Goal: Task Accomplishment & Management: Use online tool/utility

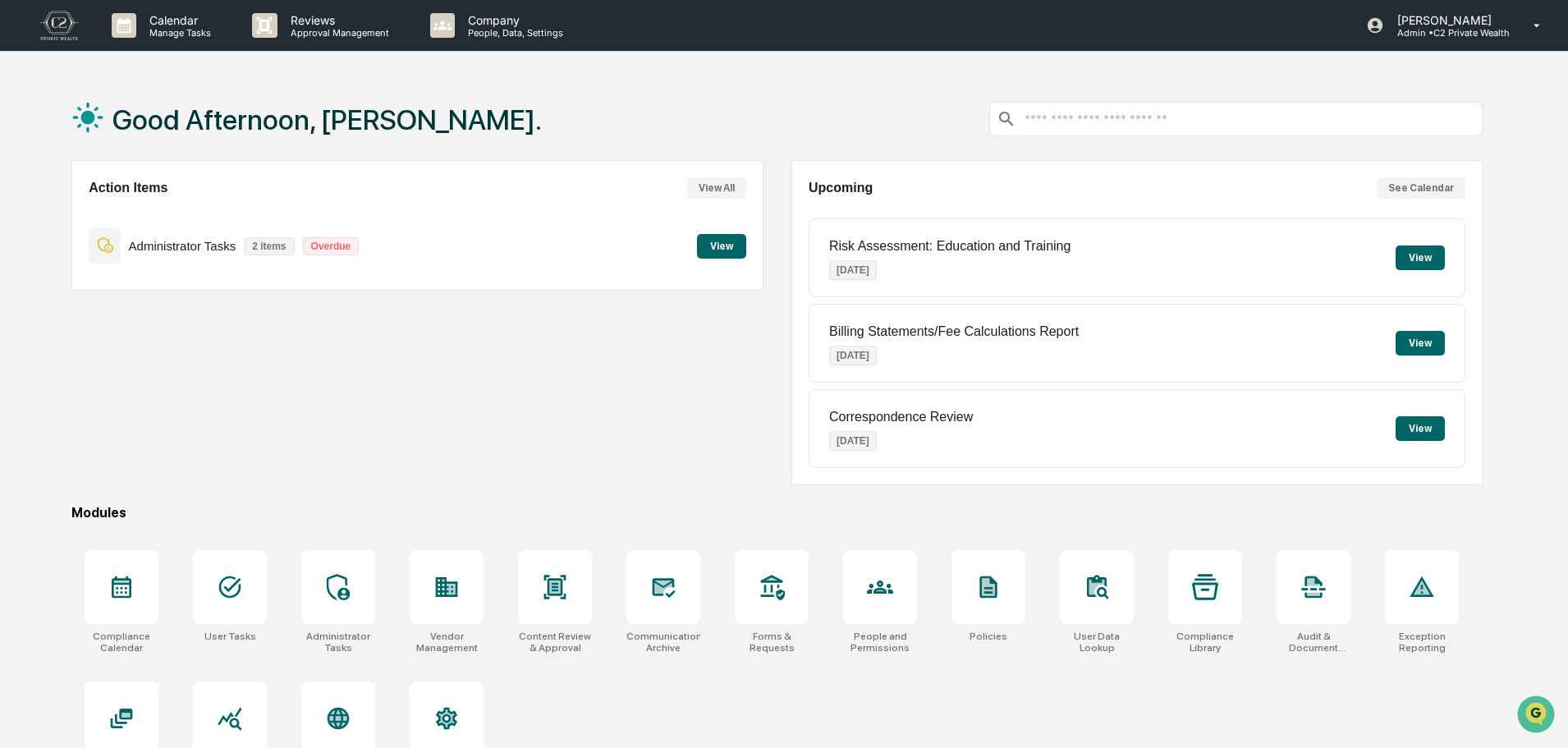
click at [782, 132] on div "Good Afternoon, [PERSON_NAME]." at bounding box center [777, 119] width 1411 height 82
click at [349, 32] on p "Approval Management" at bounding box center [336, 32] width 120 height 11
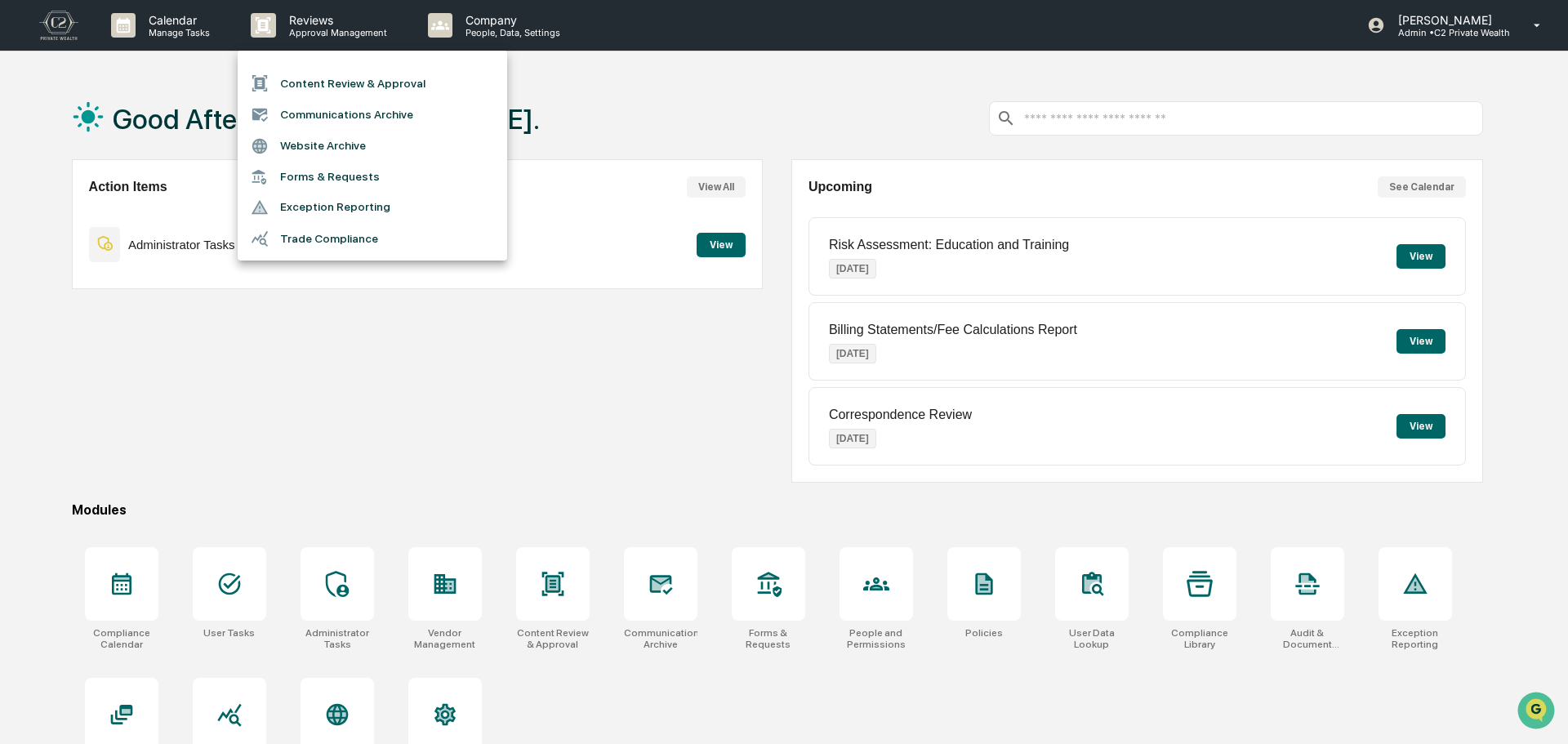
click at [401, 80] on li "Content Review & Approval" at bounding box center [372, 84] width 269 height 31
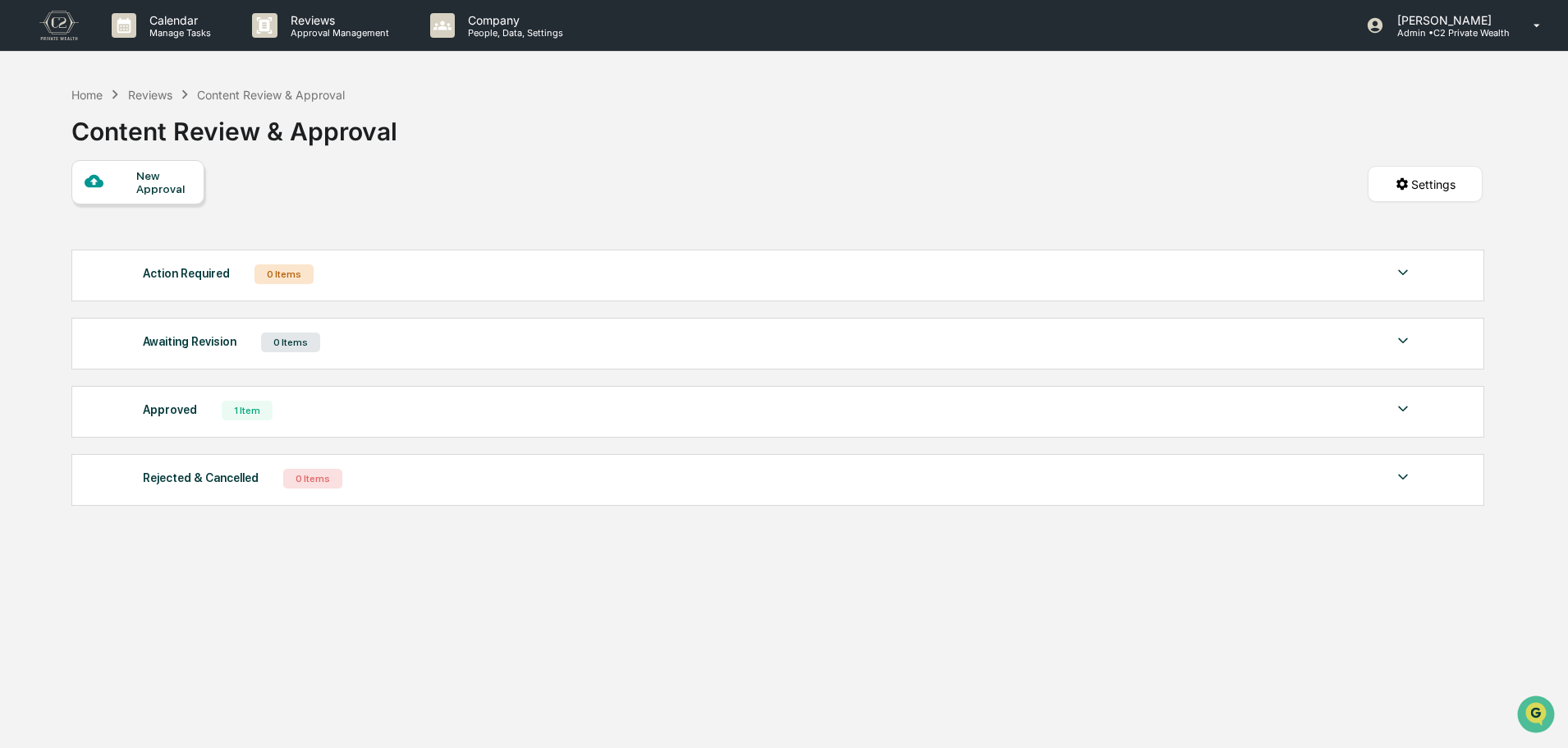
click at [1400, 419] on div at bounding box center [1402, 411] width 19 height 22
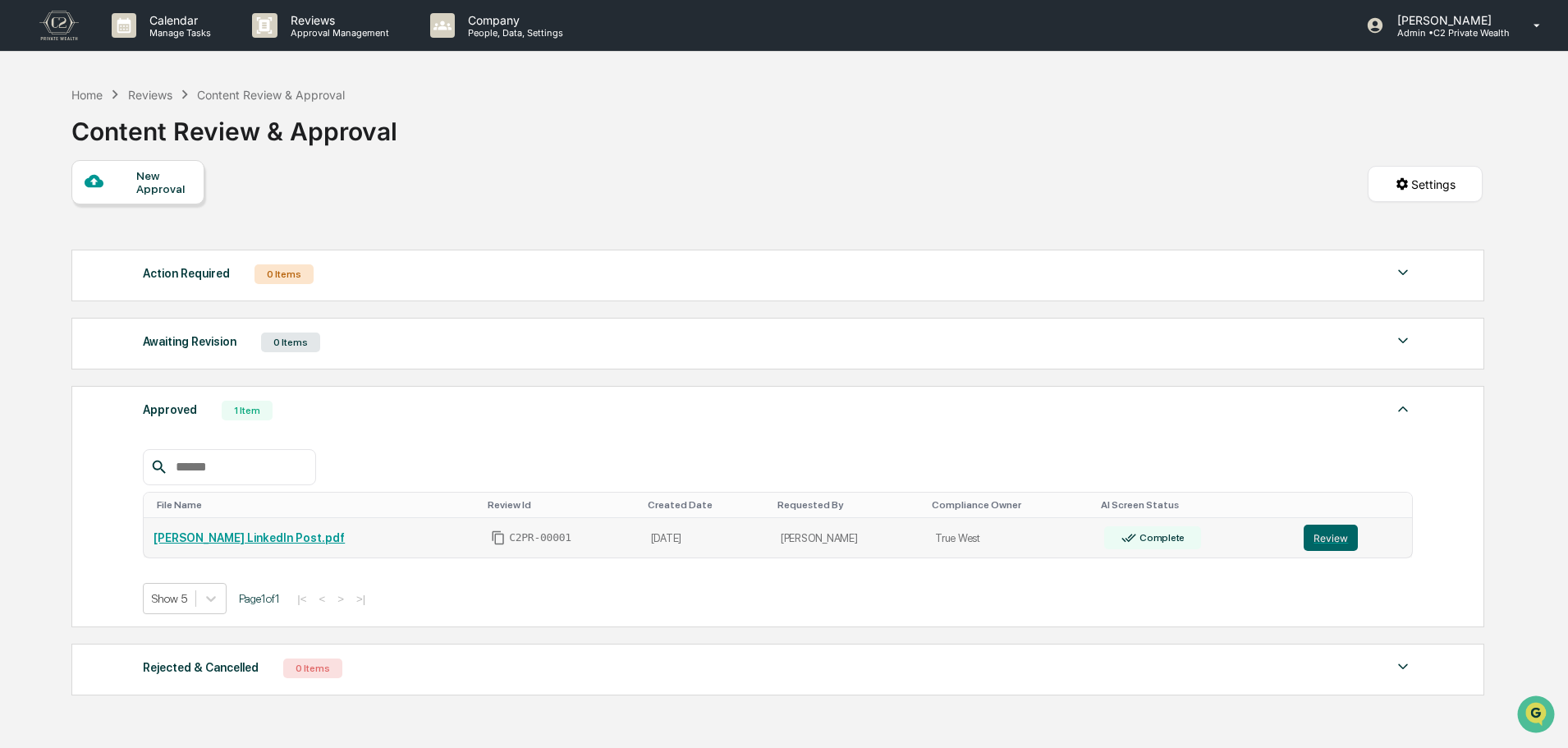
click at [211, 537] on link "[PERSON_NAME] LinkedIn Post.pdf" at bounding box center [249, 538] width 191 height 13
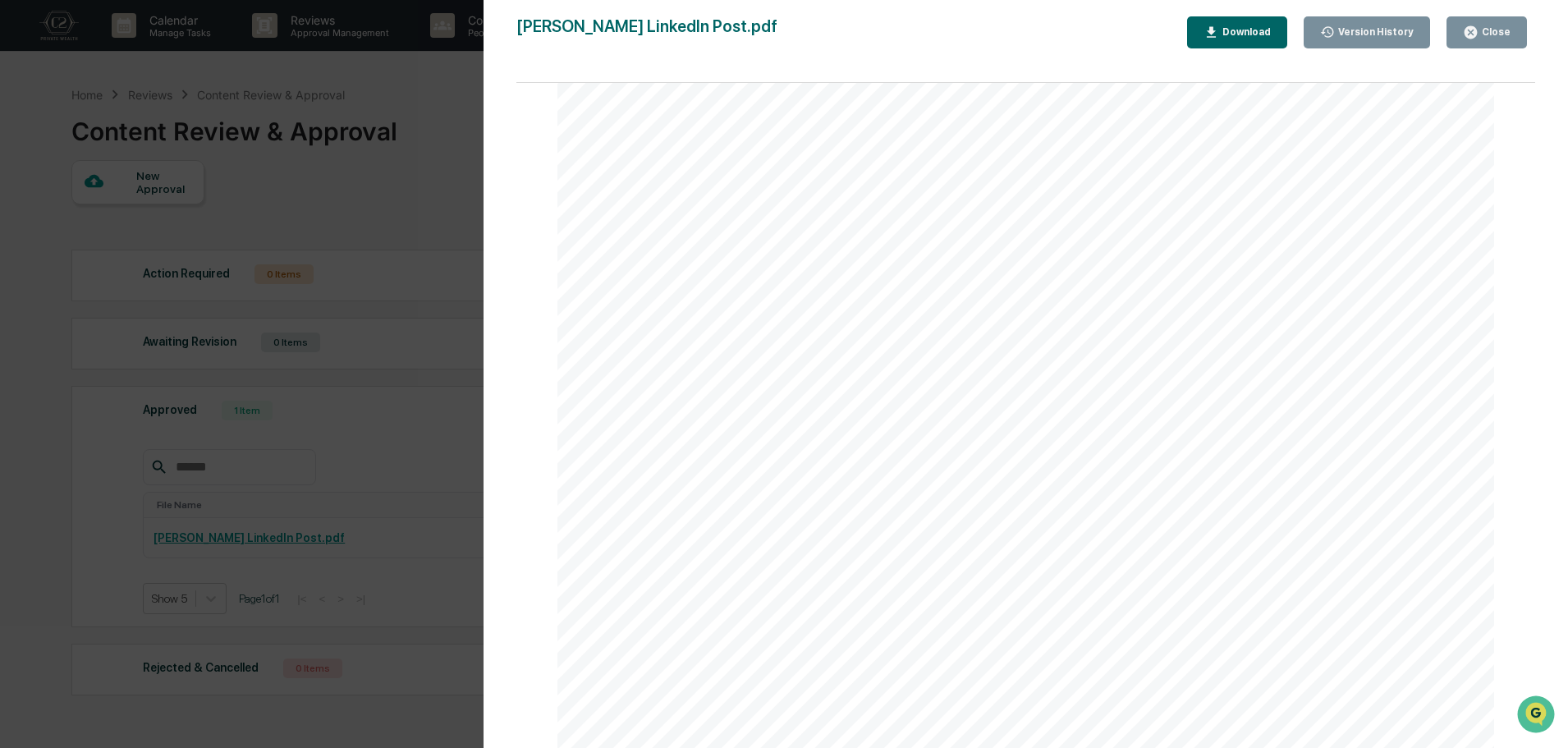
scroll to position [11, 0]
click at [1513, 37] on button "Close" at bounding box center [1486, 32] width 81 height 32
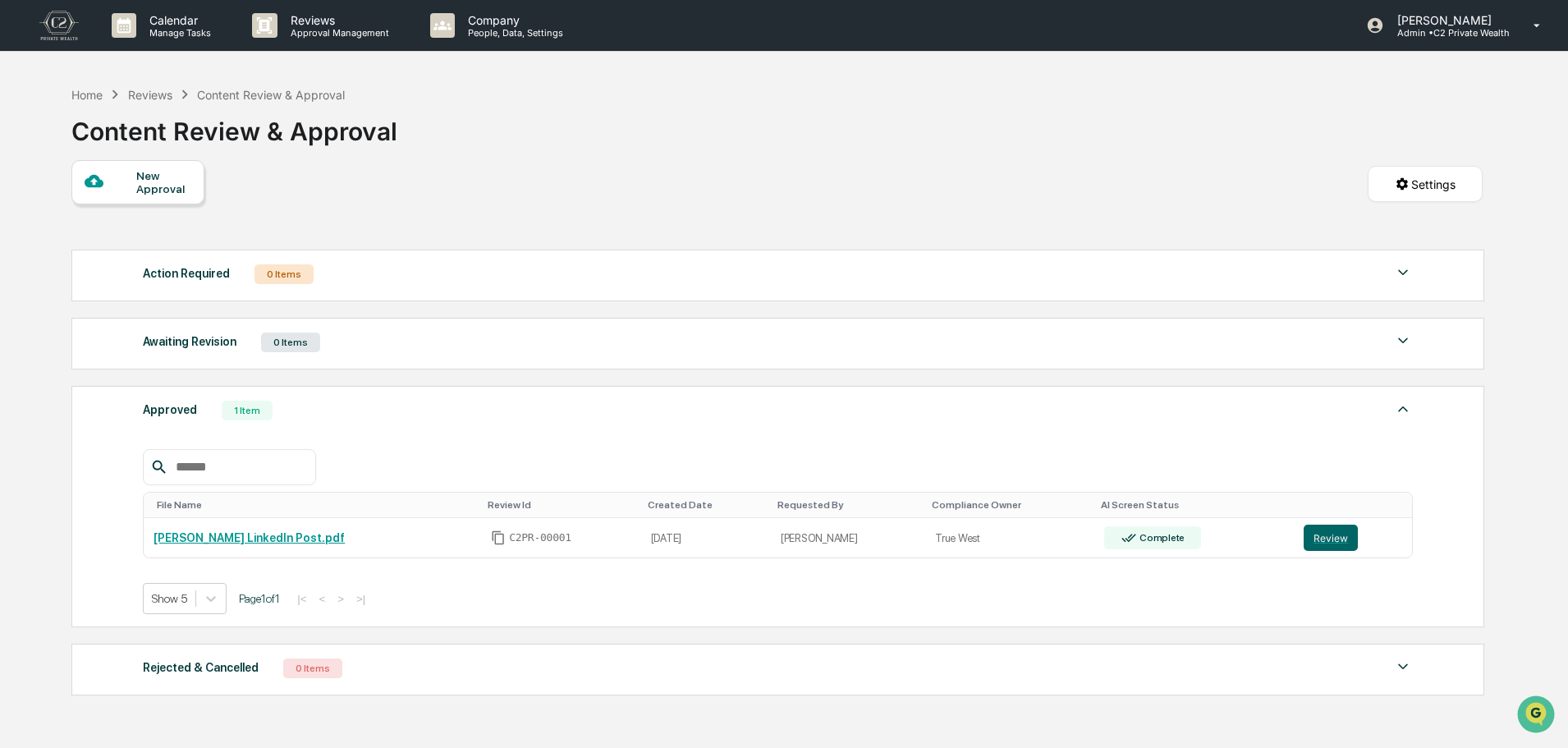
click at [803, 146] on div "Home Reviews Content Review & Approval Content Review & Approval" at bounding box center [777, 119] width 1411 height 82
click at [221, 542] on link "[PERSON_NAME] LinkedIn Post.pdf" at bounding box center [249, 538] width 191 height 13
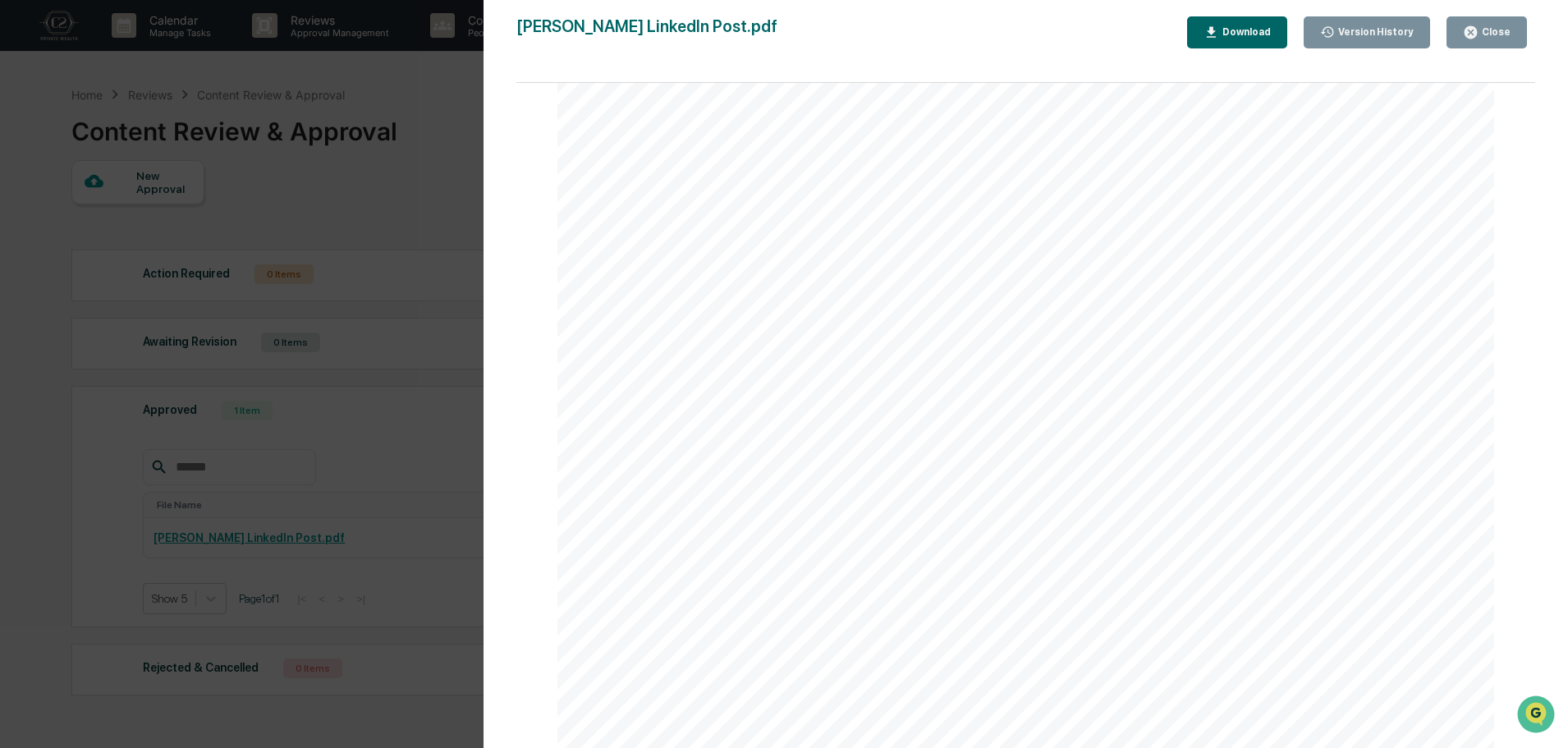
scroll to position [586, 0]
click at [1505, 32] on div "Close" at bounding box center [1495, 32] width 32 height 11
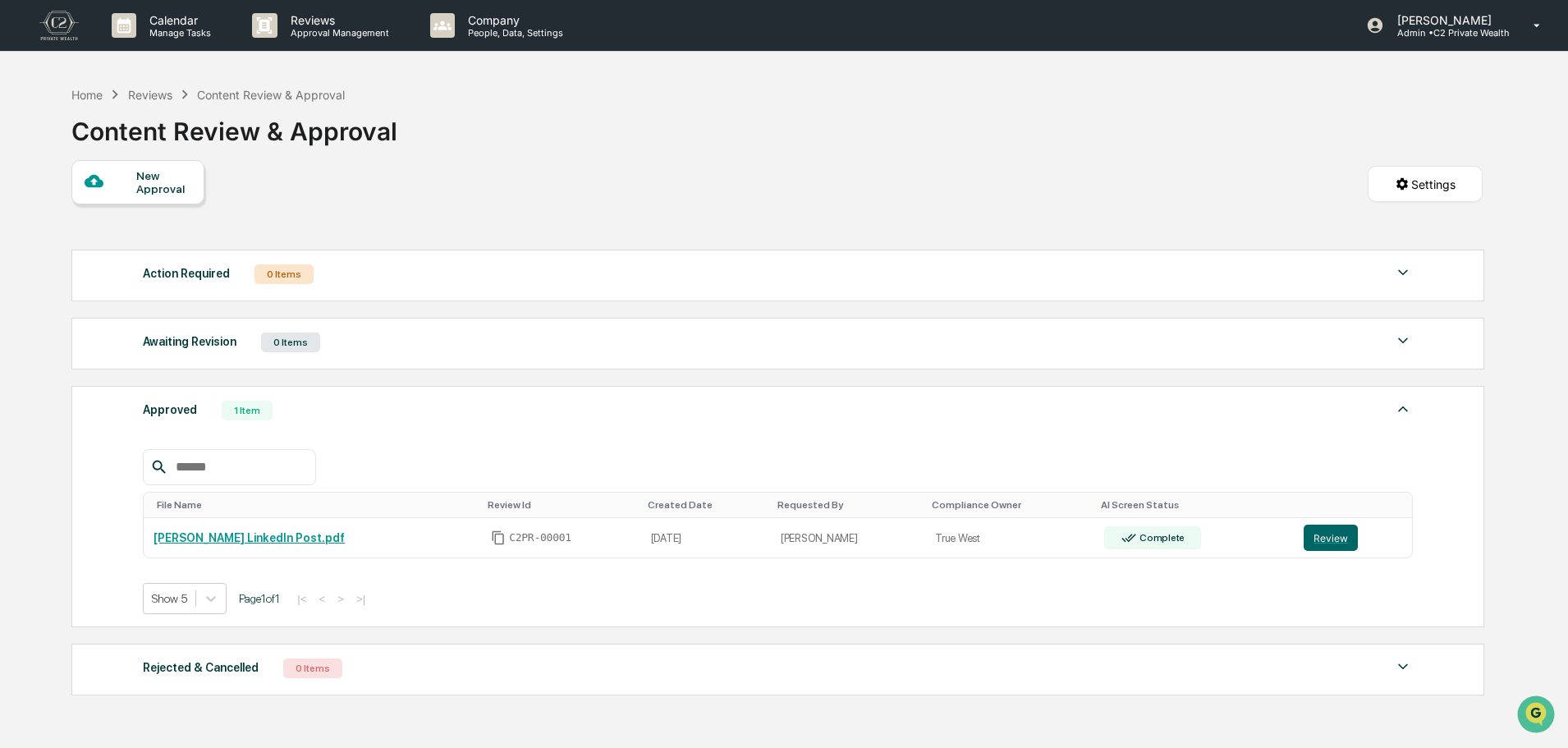
click at [643, 191] on div "New Approval Settings" at bounding box center [777, 201] width 1411 height 82
click at [609, 162] on div "New Approval Settings" at bounding box center [777, 201] width 1411 height 82
click at [1089, 175] on div "New Approval Settings" at bounding box center [777, 201] width 1411 height 82
click at [1403, 418] on img at bounding box center [1402, 409] width 19 height 19
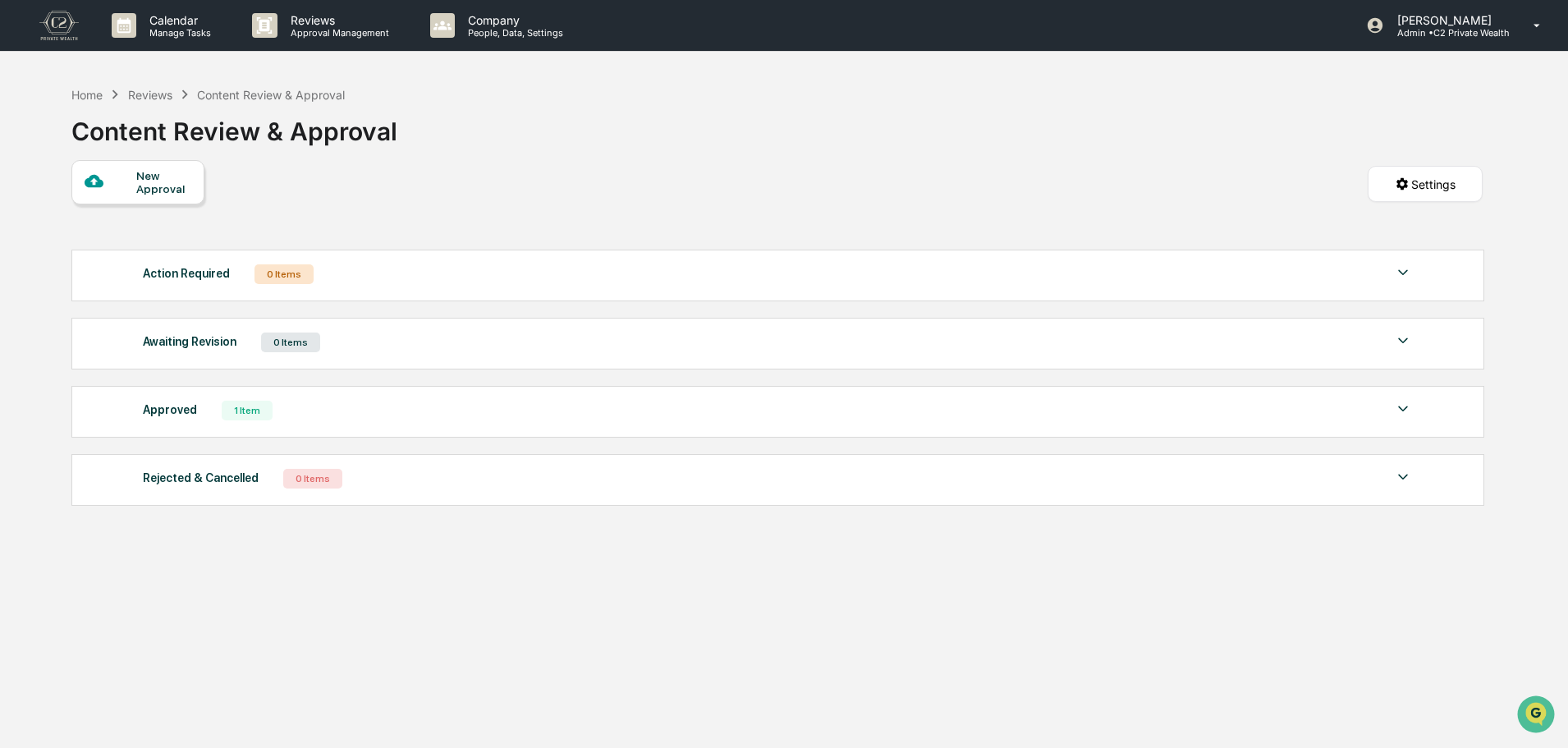
click at [417, 641] on div "Home Reviews Content Review & Approval Content Review & Approval New Approval S…" at bounding box center [777, 451] width 1461 height 748
click at [1396, 408] on img at bounding box center [1402, 409] width 19 height 19
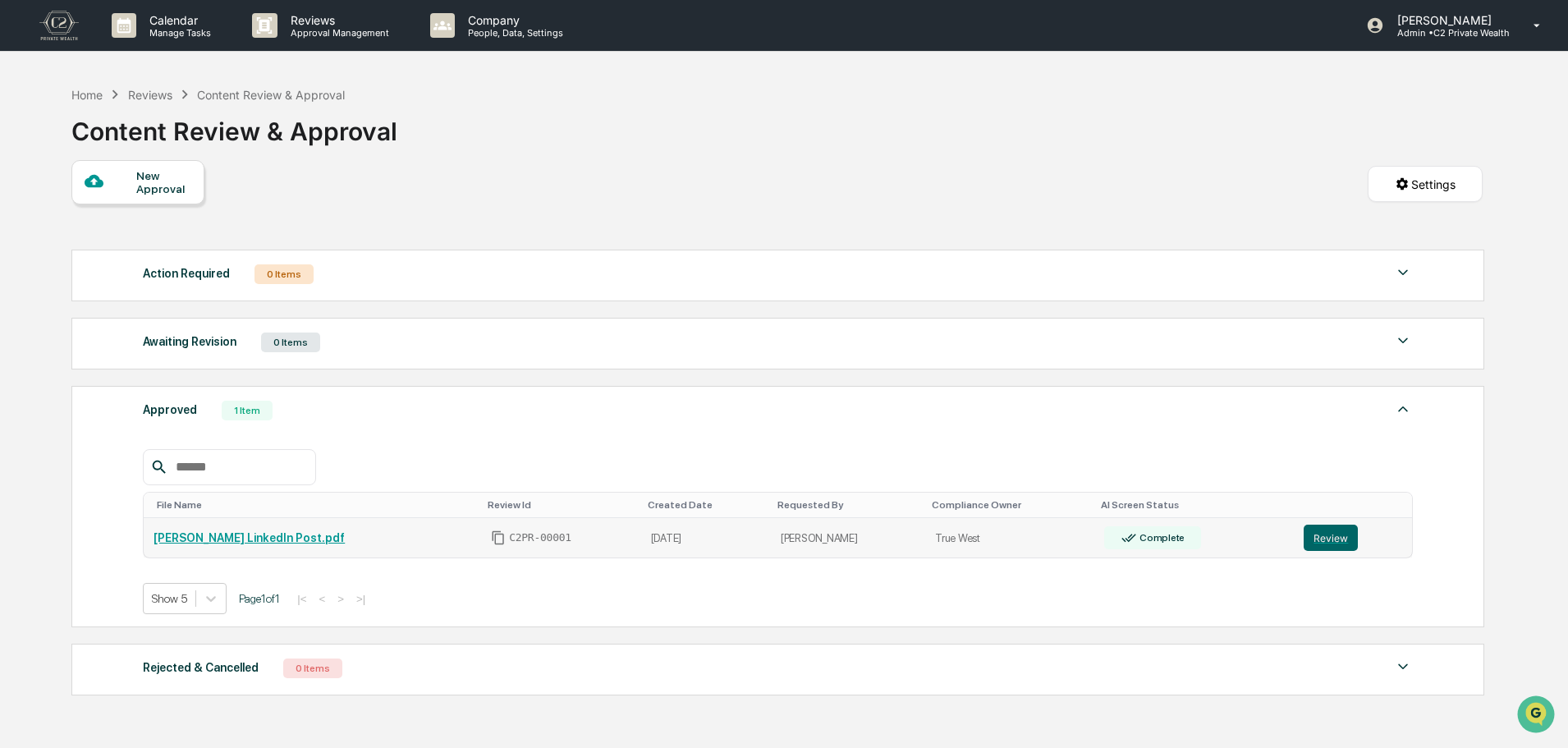
click at [174, 535] on link "[PERSON_NAME] LinkedIn Post.pdf" at bounding box center [249, 538] width 191 height 13
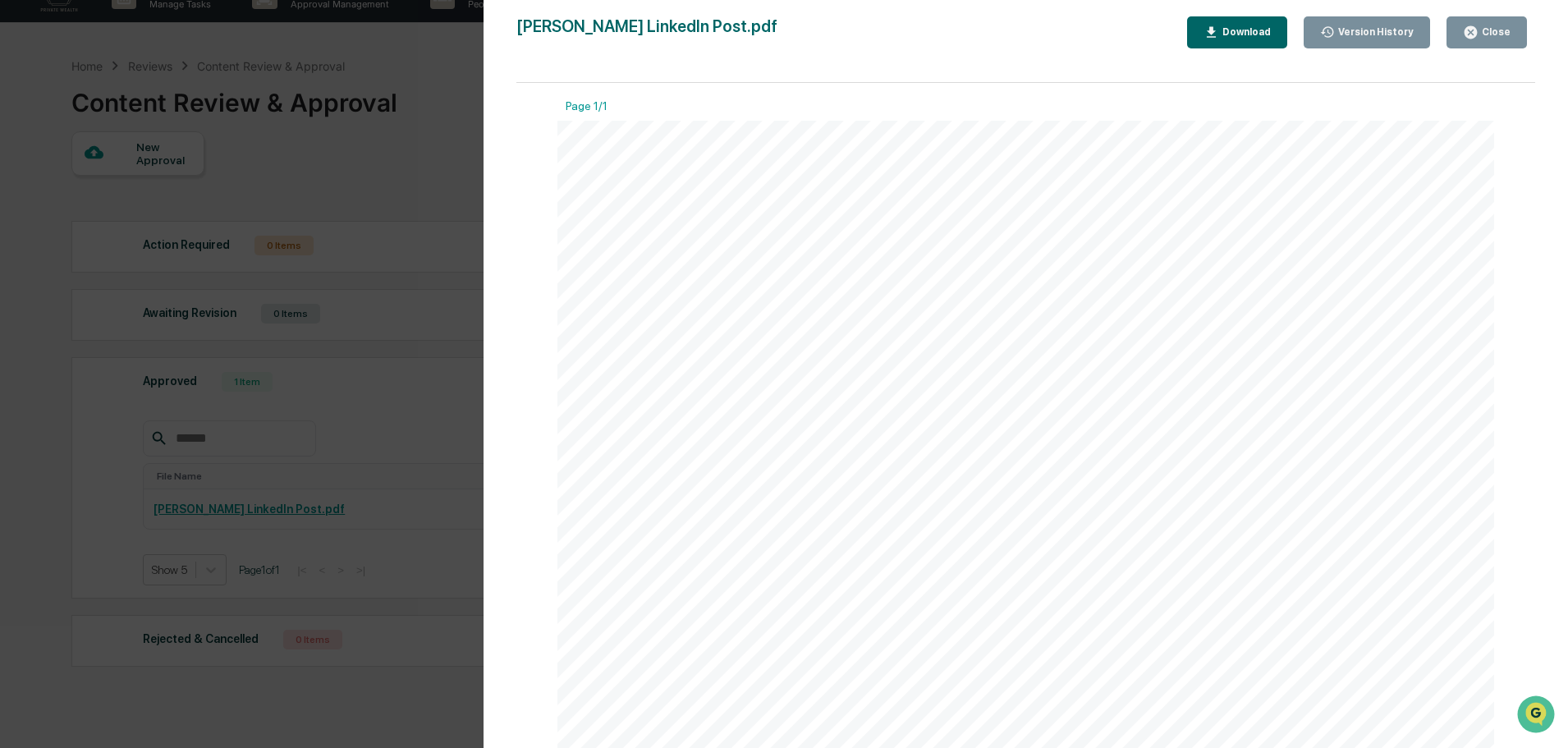
scroll to position [0, 0]
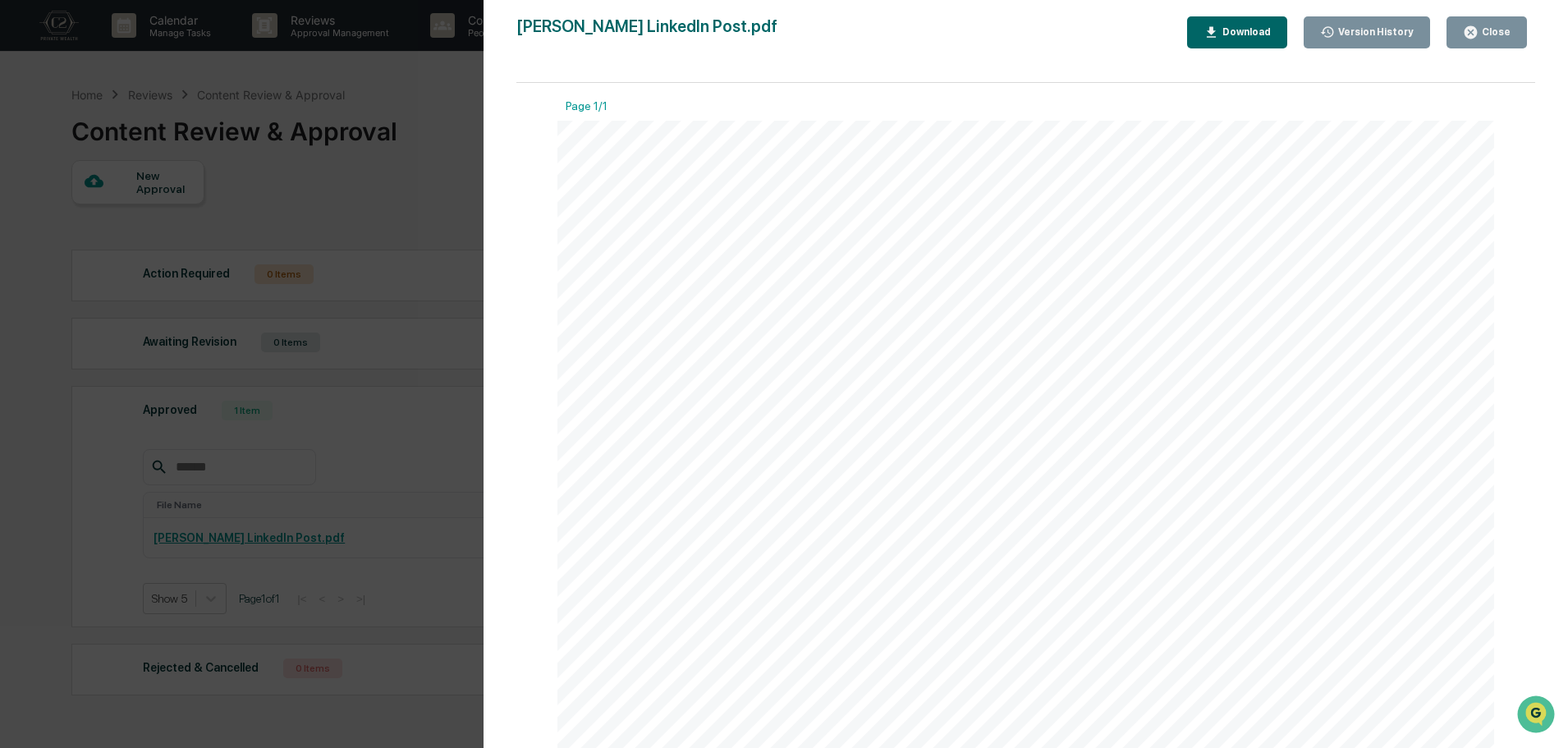
click at [1488, 32] on div "Close" at bounding box center [1495, 32] width 32 height 11
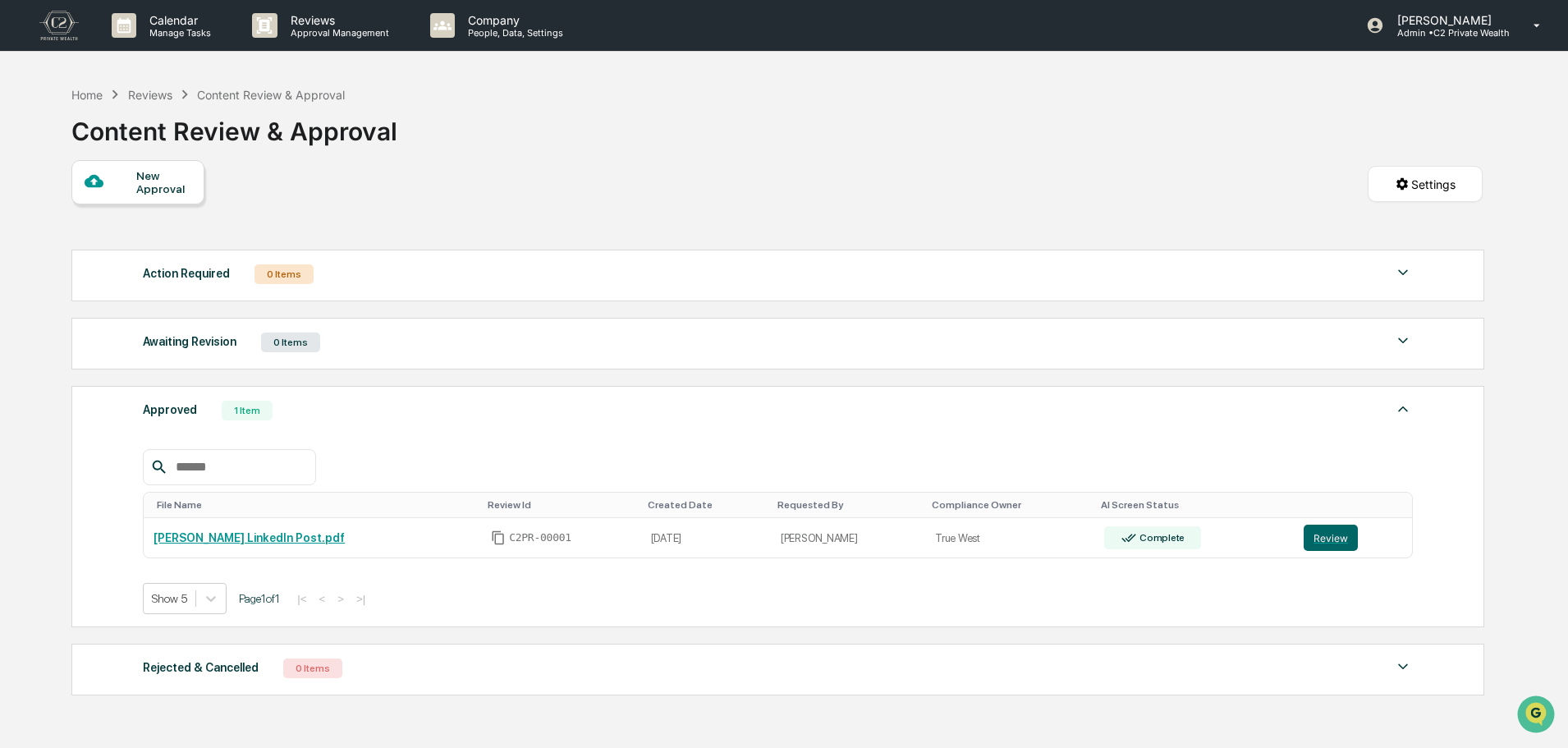
click at [628, 192] on div "New Approval Settings" at bounding box center [777, 201] width 1411 height 82
click at [759, 184] on div "New Approval Settings" at bounding box center [777, 201] width 1411 height 82
click at [443, 184] on div "New Approval Settings" at bounding box center [777, 201] width 1411 height 82
click at [92, 97] on div "Home" at bounding box center [87, 95] width 32 height 14
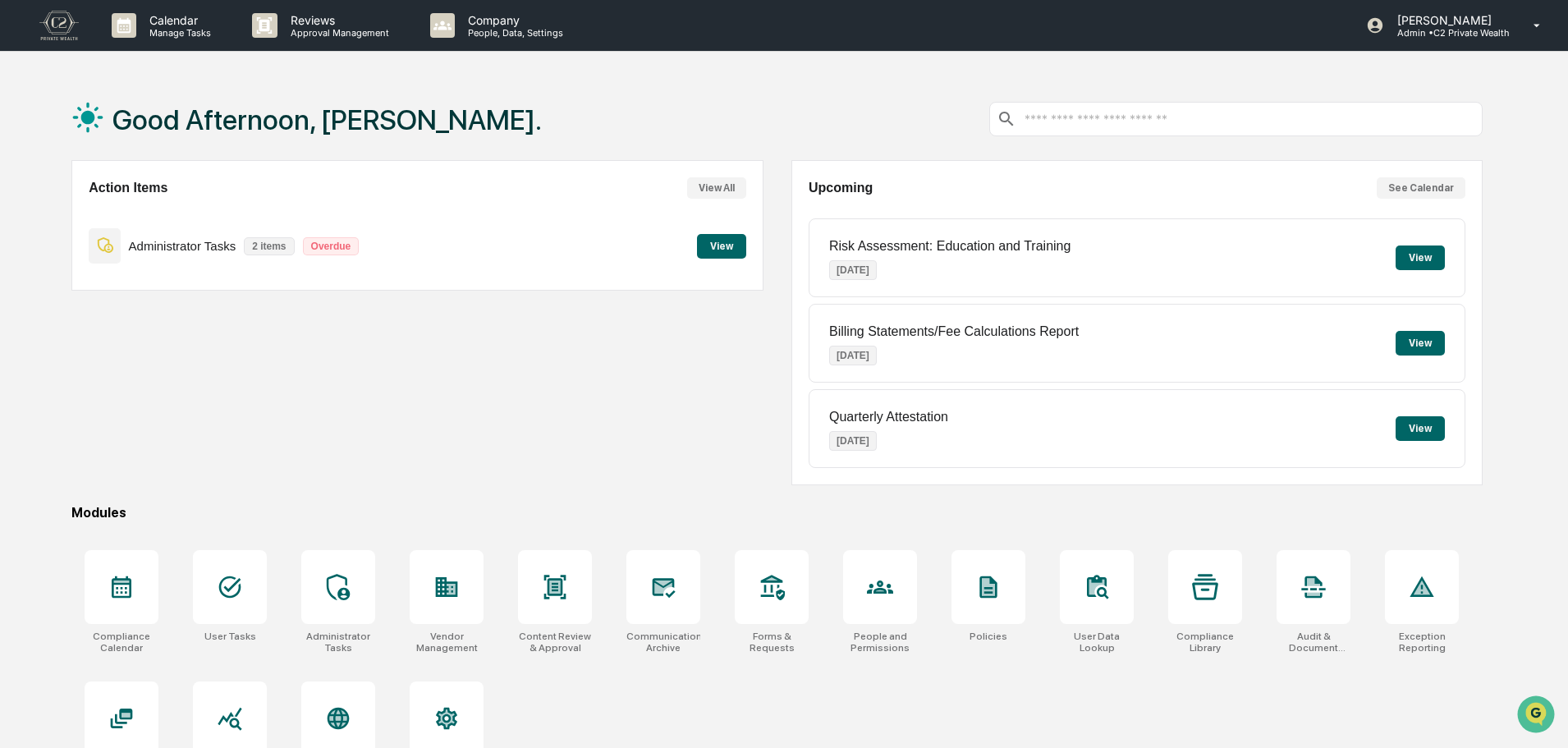
click at [710, 241] on button "View" at bounding box center [721, 246] width 49 height 25
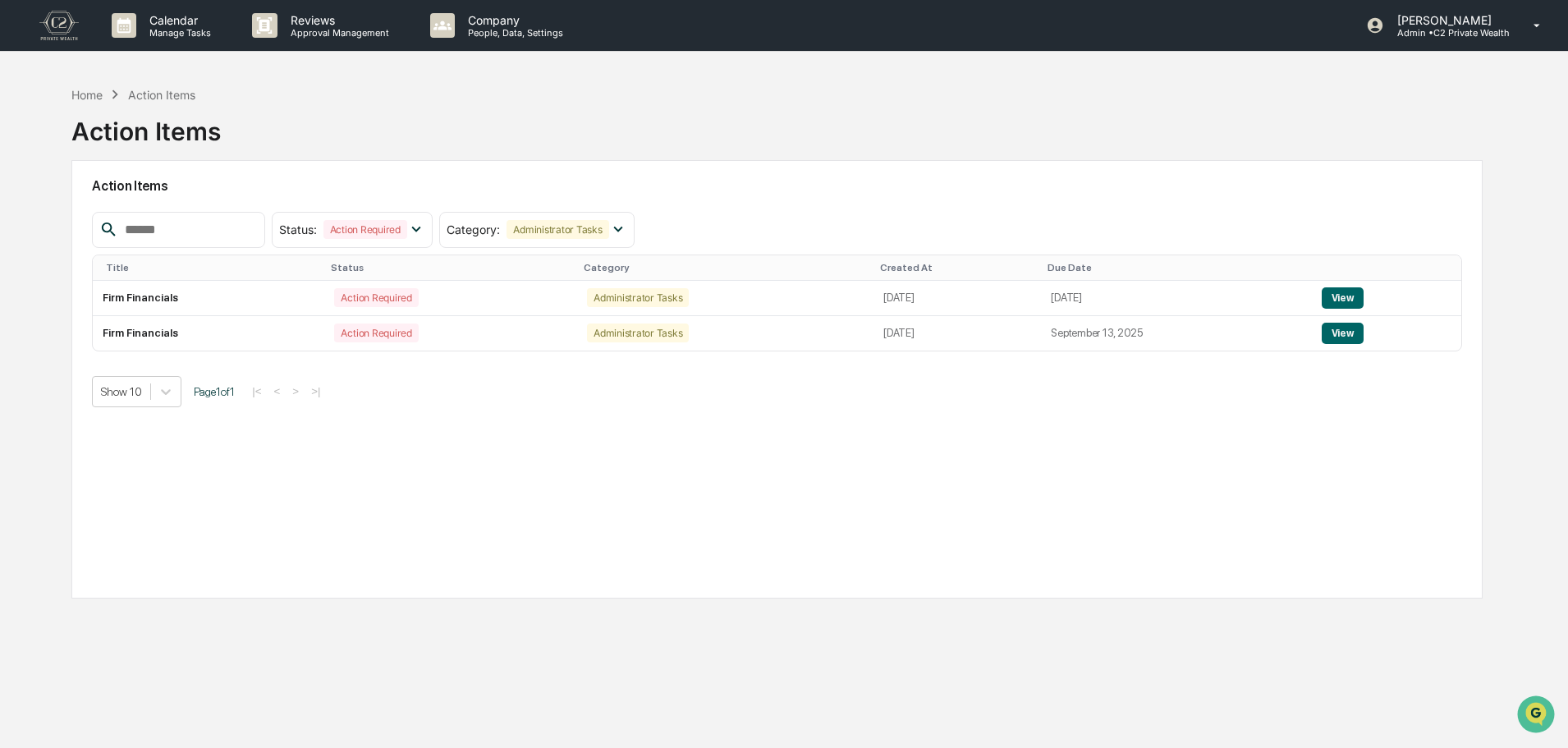
click at [640, 399] on div "Show 10 Page 1 of 1 |< < > >|" at bounding box center [777, 392] width 1371 height 32
drag, startPoint x: 165, startPoint y: 329, endPoint x: 107, endPoint y: 300, distance: 64.8
click at [107, 300] on tbody "Firm Financials Action Required Administrator Tasks [DATE] [DATE] View Firm Fin…" at bounding box center [777, 315] width 1369 height 70
click at [226, 339] on td "Firm Financials" at bounding box center [209, 333] width 232 height 34
click at [1344, 298] on button "View" at bounding box center [1342, 298] width 42 height 21
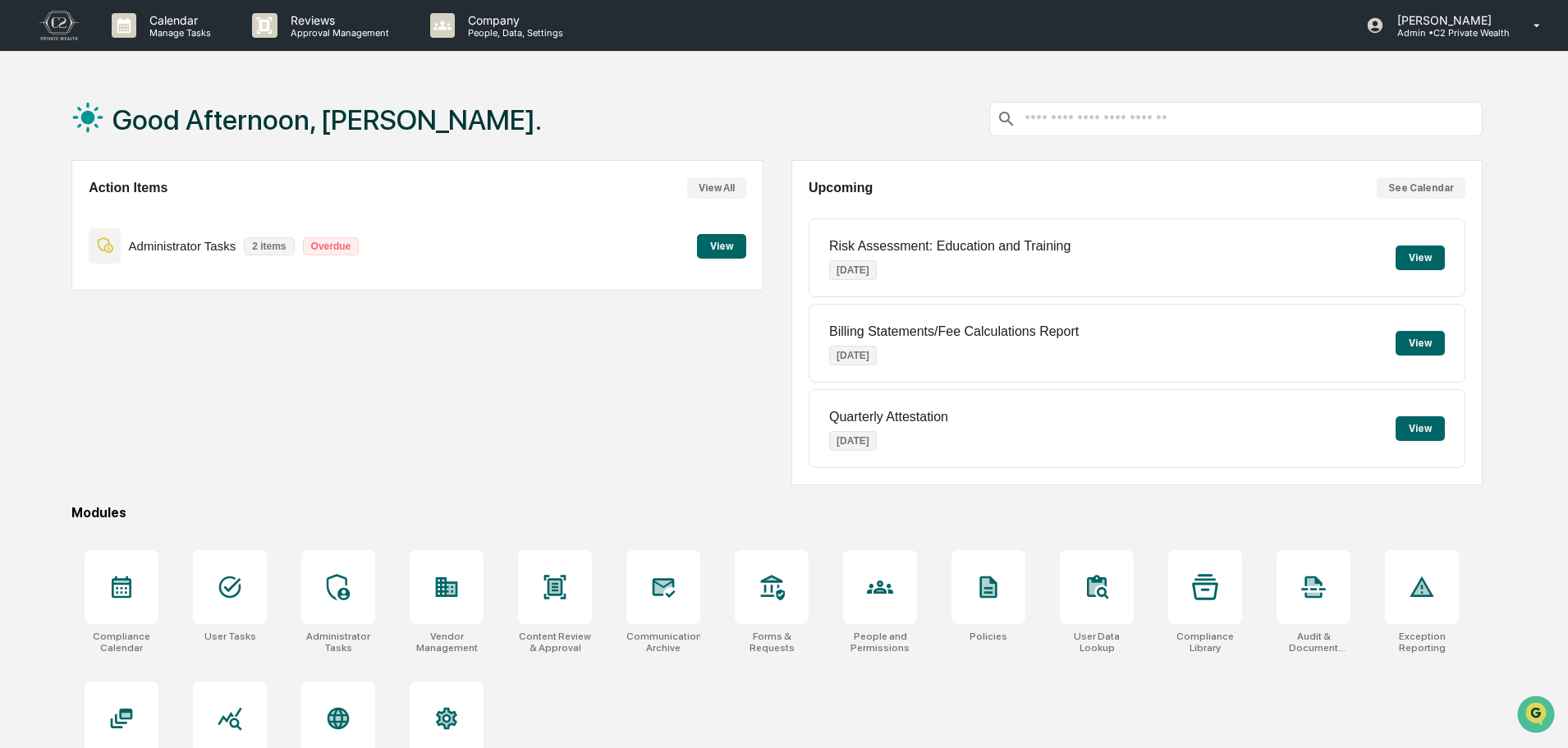
click at [272, 371] on div "Action Items View All Administrator Tasks 2 items Overdue View" at bounding box center [417, 323] width 691 height 325
